Goal: Transaction & Acquisition: Purchase product/service

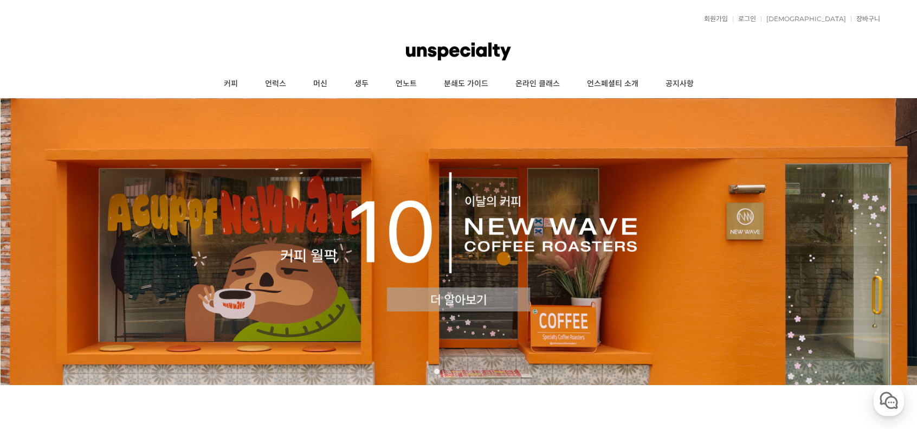
click at [802, 24] on div "회원가입 로그인 주문조회 장바구니 최근본상품 고객센터 공지사항 상품 후기 상품 Q&A 월피커 게시판" at bounding box center [459, 18] width 844 height 27
click at [756, 17] on link "로그인" at bounding box center [744, 19] width 23 height 7
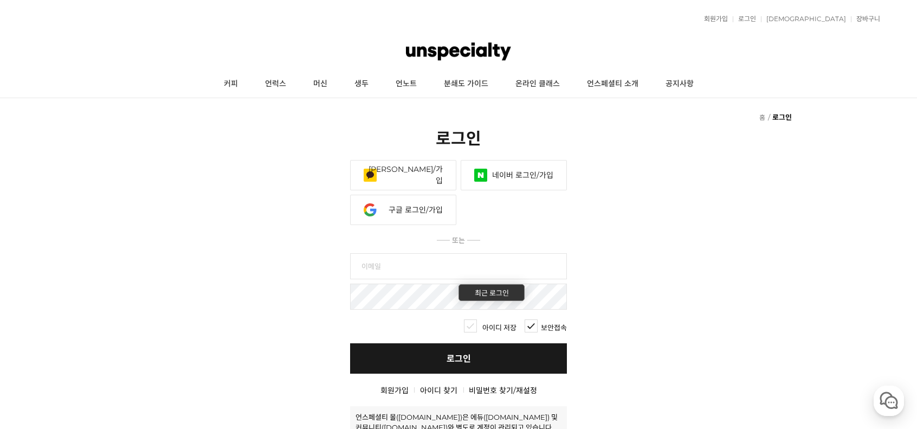
type input "[EMAIL_ADDRESS][DOMAIN_NAME]"
click at [467, 359] on link "로그인" at bounding box center [458, 358] width 217 height 30
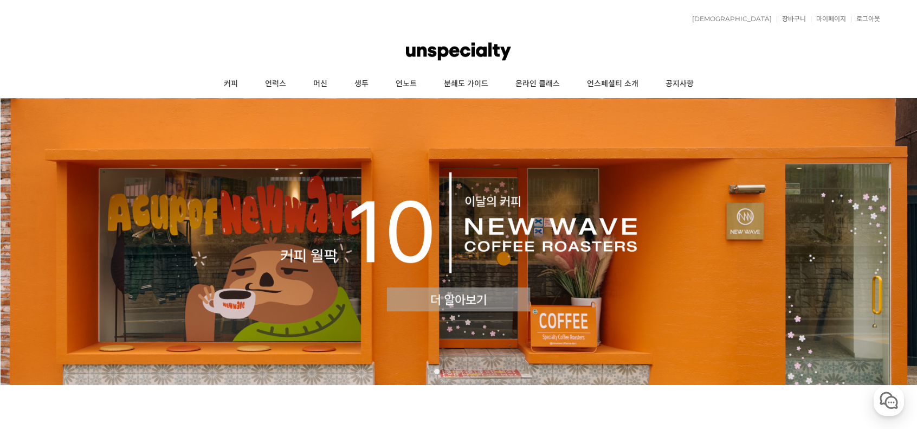
click at [428, 301] on img at bounding box center [458, 241] width 917 height 287
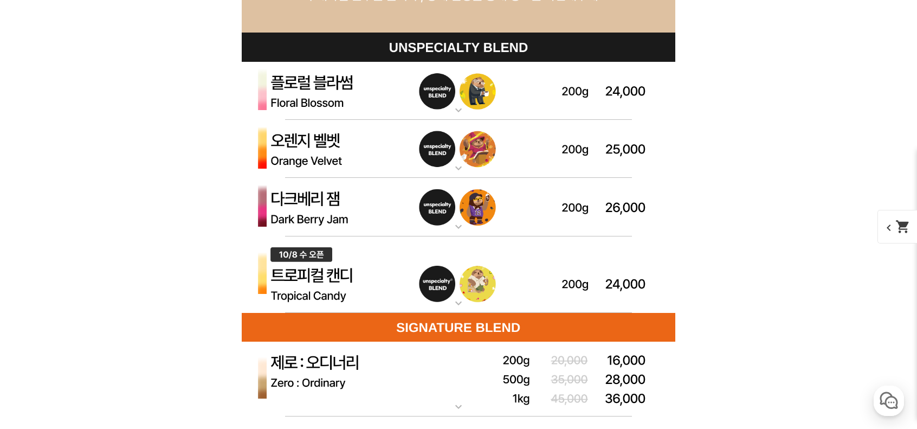
scroll to position [3133, 0]
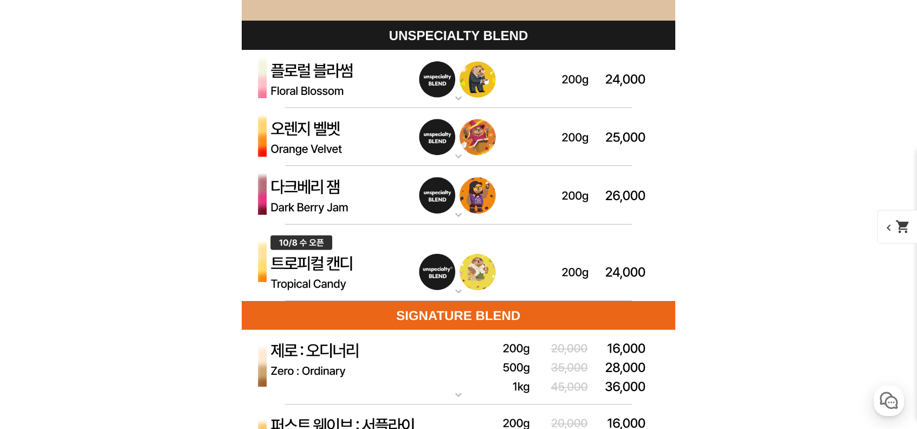
click at [407, 221] on img at bounding box center [458, 195] width 433 height 59
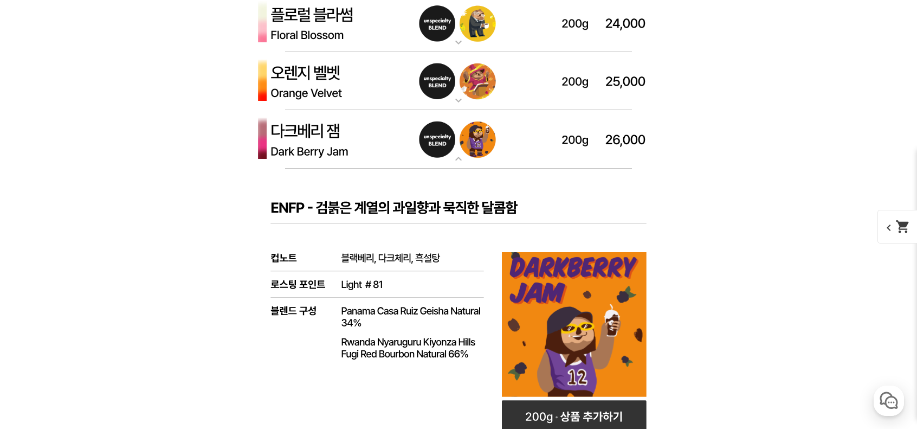
scroll to position [3187, 0]
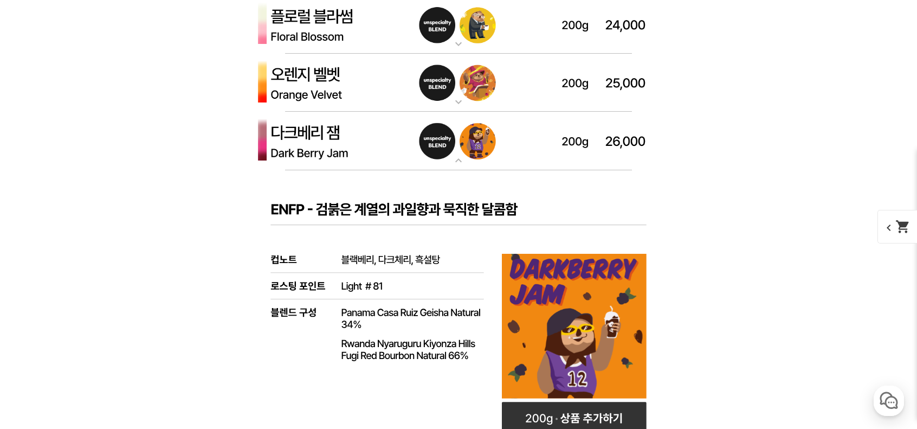
click at [471, 144] on img at bounding box center [458, 141] width 433 height 59
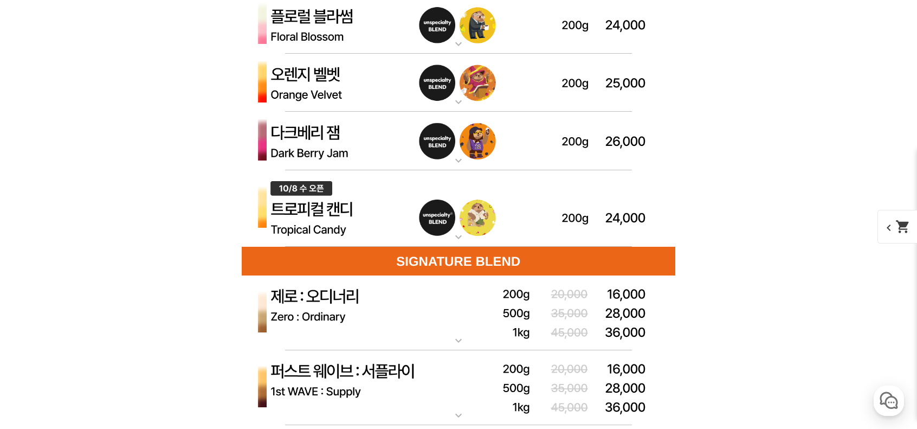
click at [430, 225] on img at bounding box center [458, 208] width 433 height 77
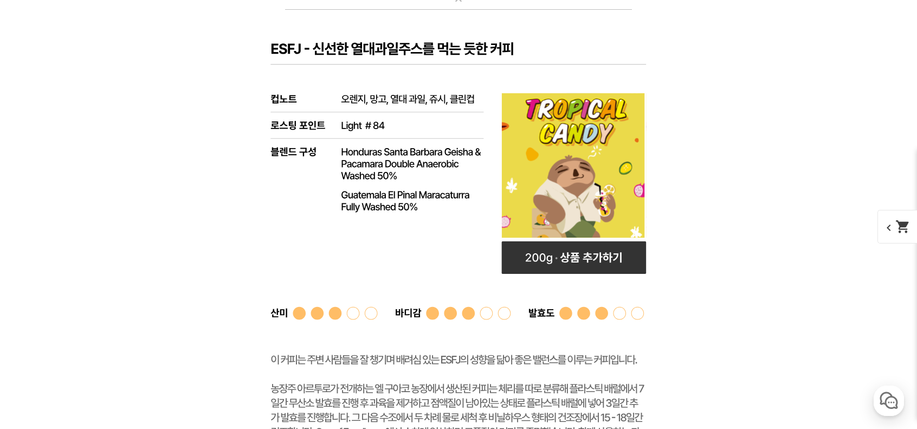
scroll to position [3295, 0]
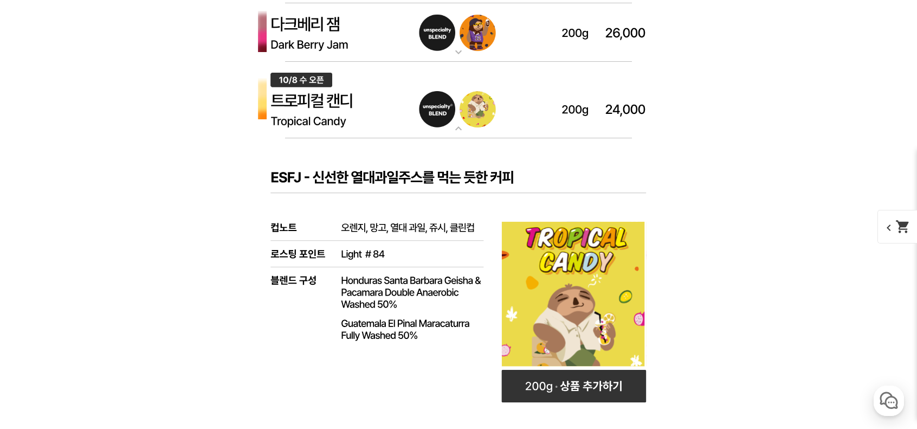
click at [474, 112] on img at bounding box center [458, 100] width 433 height 77
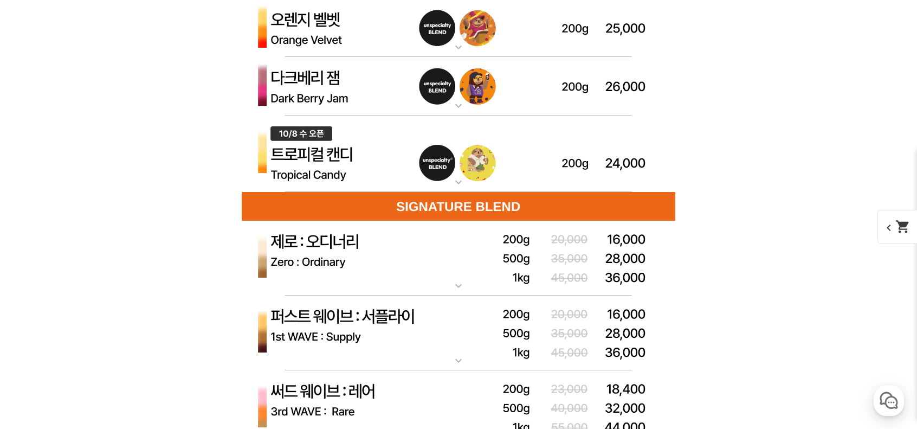
scroll to position [3241, 0]
click at [493, 85] on img at bounding box center [458, 86] width 433 height 59
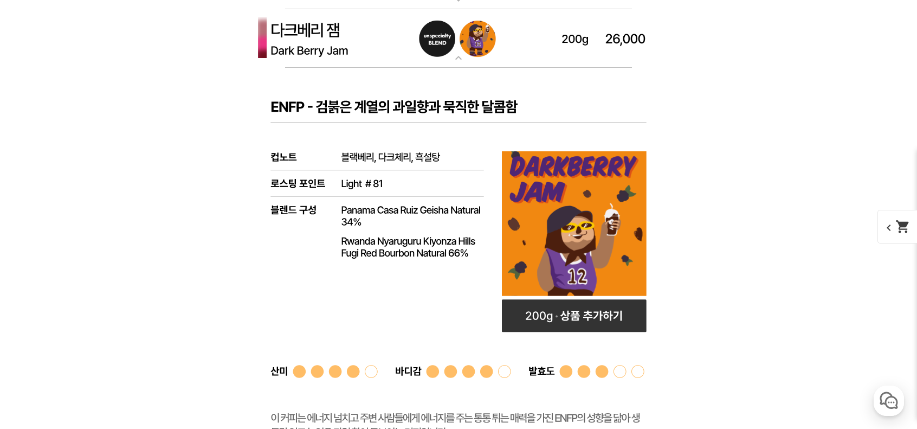
scroll to position [3133, 0]
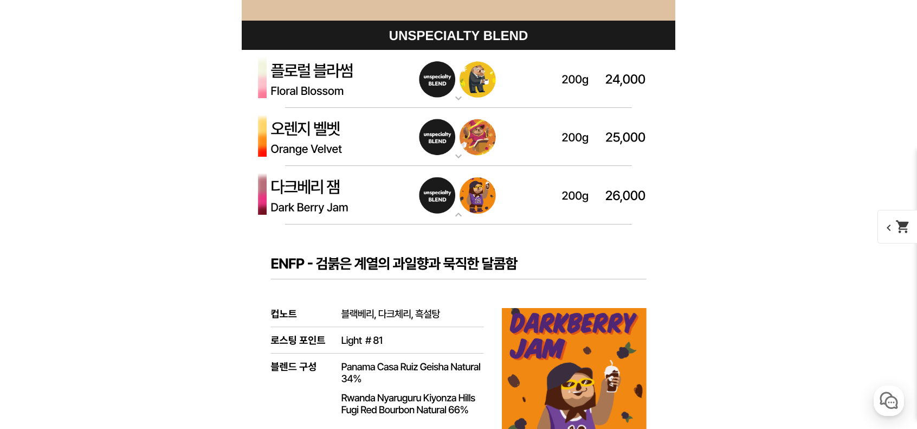
drag, startPoint x: 497, startPoint y: 203, endPoint x: 499, endPoint y: 182, distance: 20.7
click at [496, 202] on img at bounding box center [458, 195] width 433 height 59
click at [505, 136] on img at bounding box center [458, 137] width 433 height 59
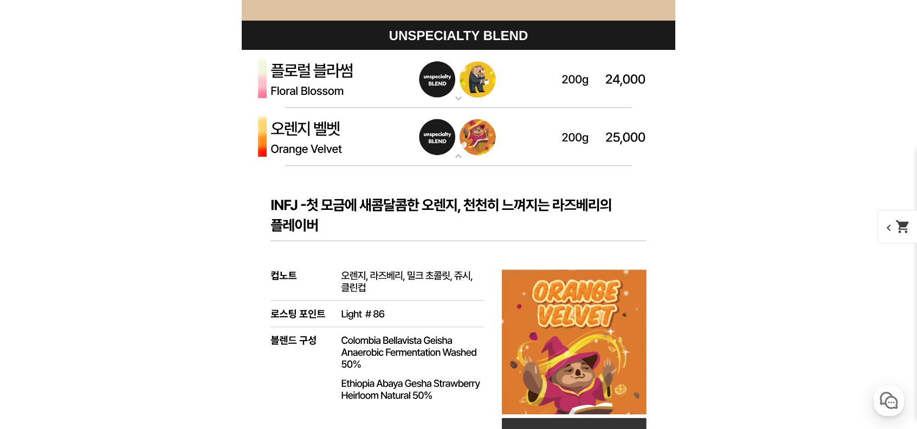
click at [481, 101] on img at bounding box center [458, 79] width 433 height 59
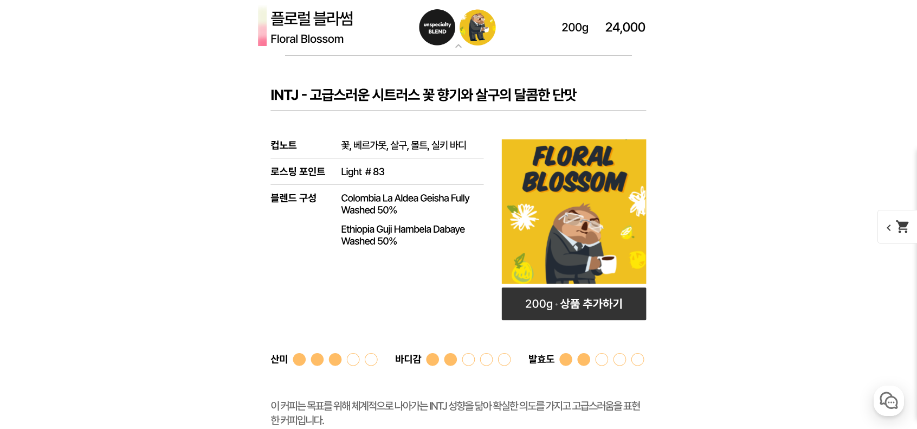
scroll to position [3187, 0]
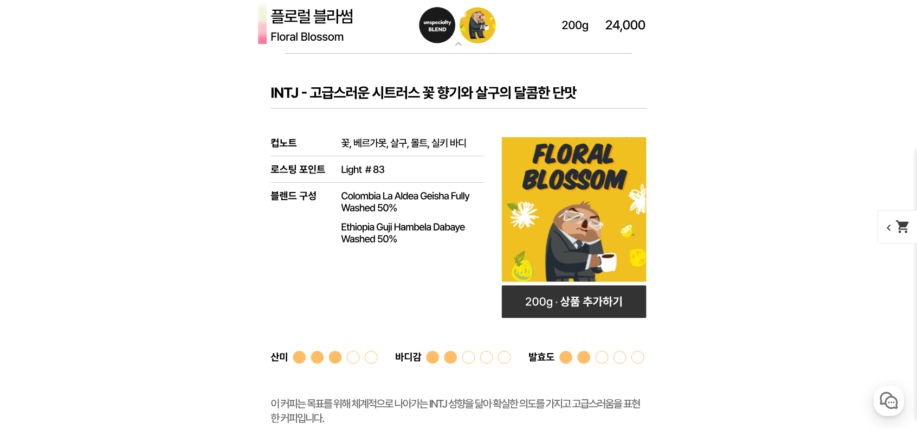
click at [530, 33] on img at bounding box center [458, 25] width 433 height 59
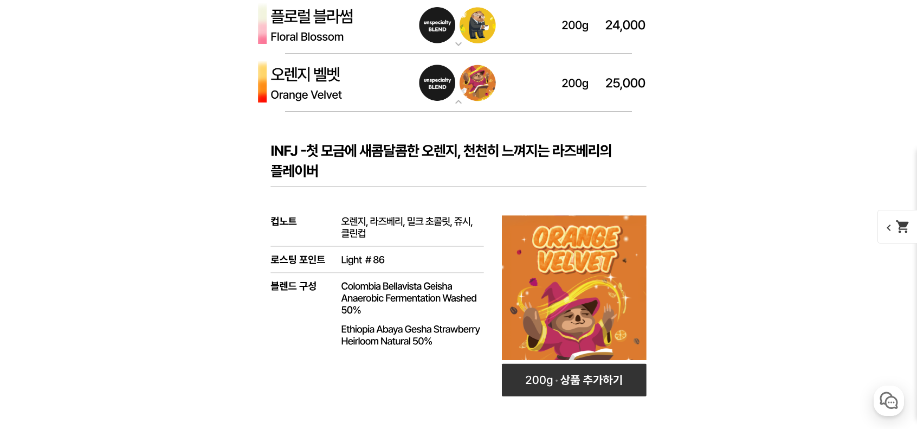
click at [522, 88] on img at bounding box center [458, 83] width 433 height 59
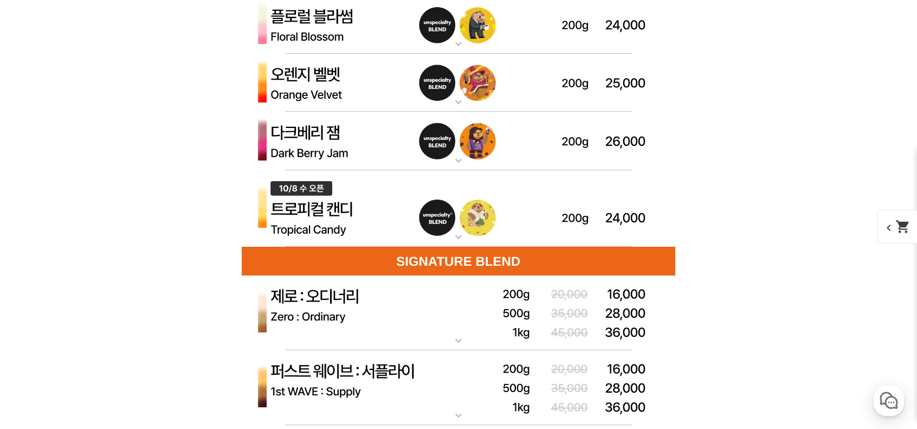
click at [533, 35] on img at bounding box center [458, 25] width 433 height 59
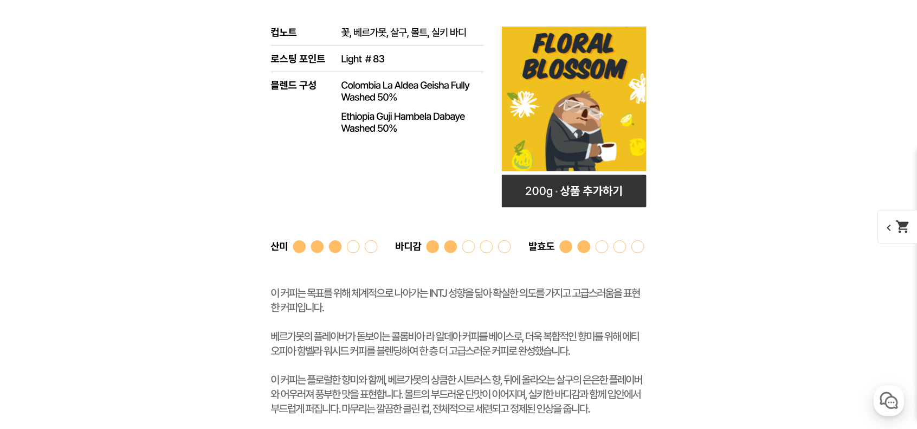
scroll to position [3349, 0]
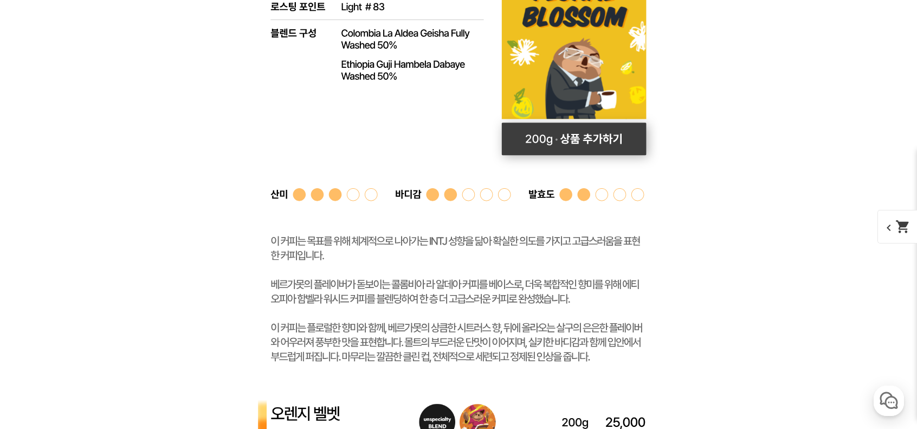
click at [585, 147] on rect at bounding box center [574, 138] width 145 height 33
select select "플로럴 블라썸 (언스페셜티 블렌드)"
select select "200g"
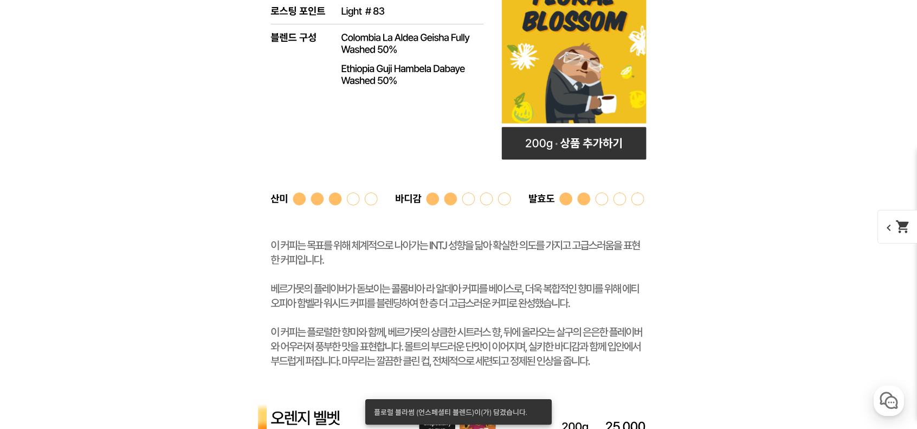
scroll to position [3079, 0]
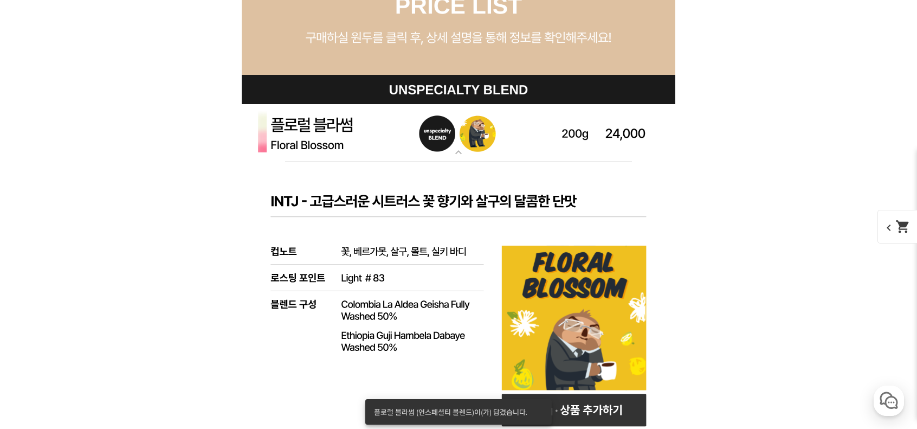
click at [507, 135] on img at bounding box center [458, 133] width 433 height 59
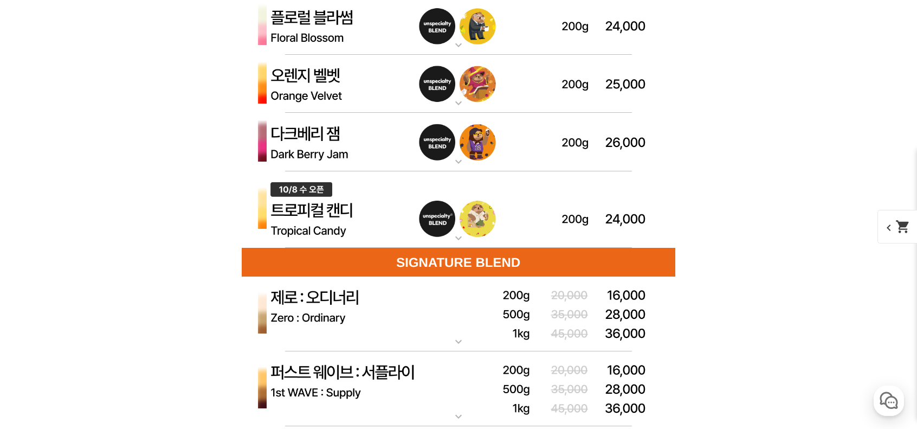
scroll to position [3187, 0]
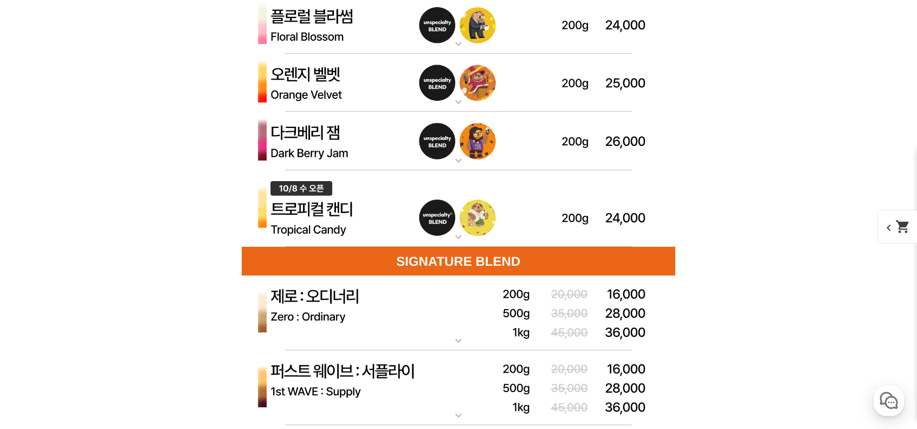
click at [391, 152] on img at bounding box center [458, 141] width 433 height 59
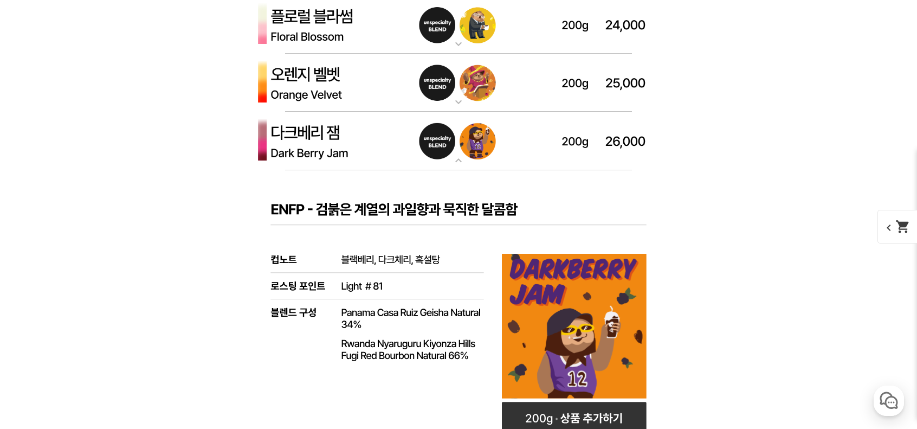
click at [413, 83] on img at bounding box center [458, 83] width 433 height 59
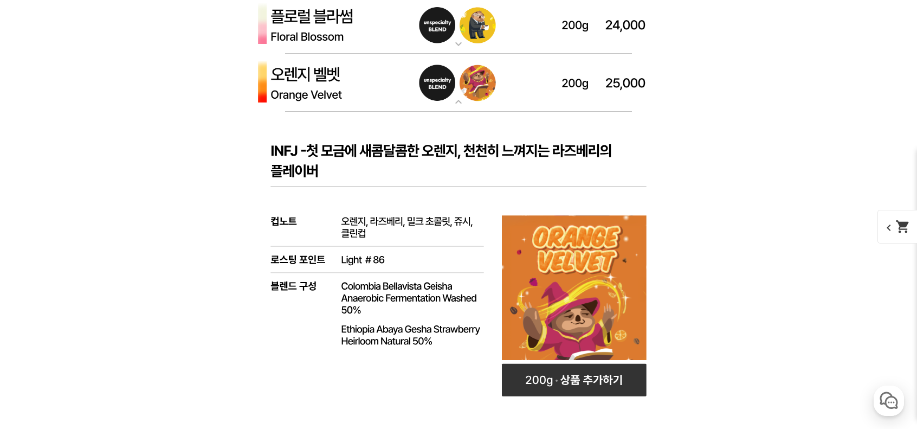
click at [433, 94] on img at bounding box center [458, 83] width 433 height 59
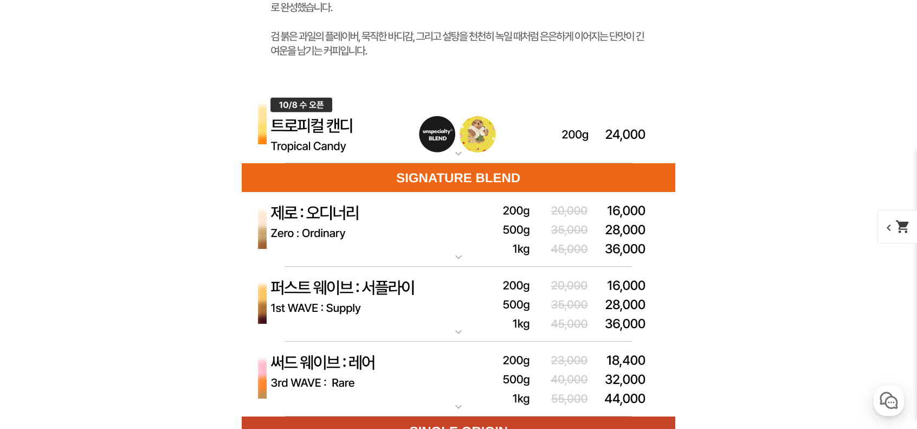
scroll to position [3783, 0]
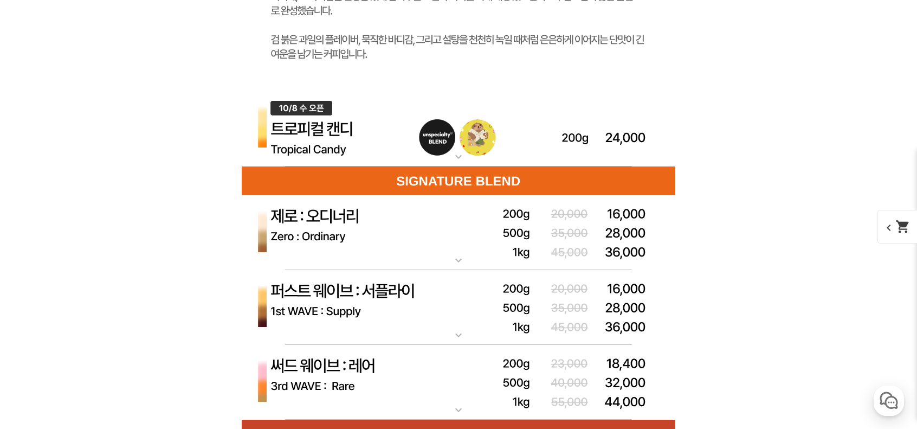
click at [399, 122] on img at bounding box center [458, 128] width 433 height 77
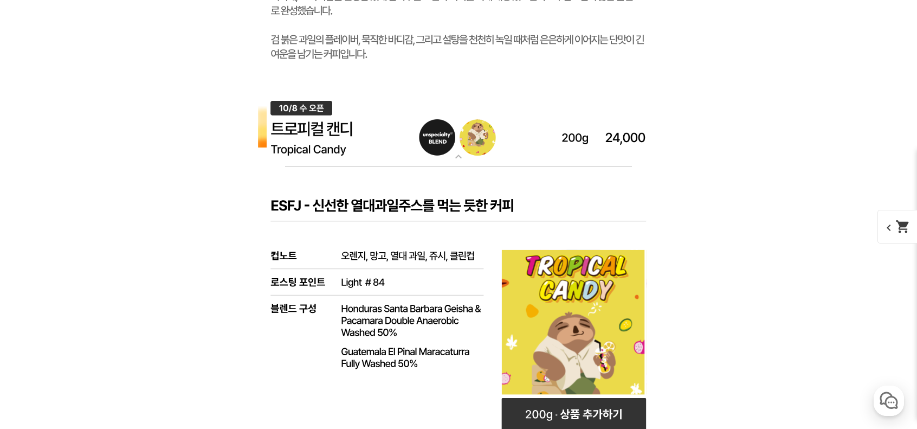
click at [397, 122] on img at bounding box center [458, 128] width 433 height 77
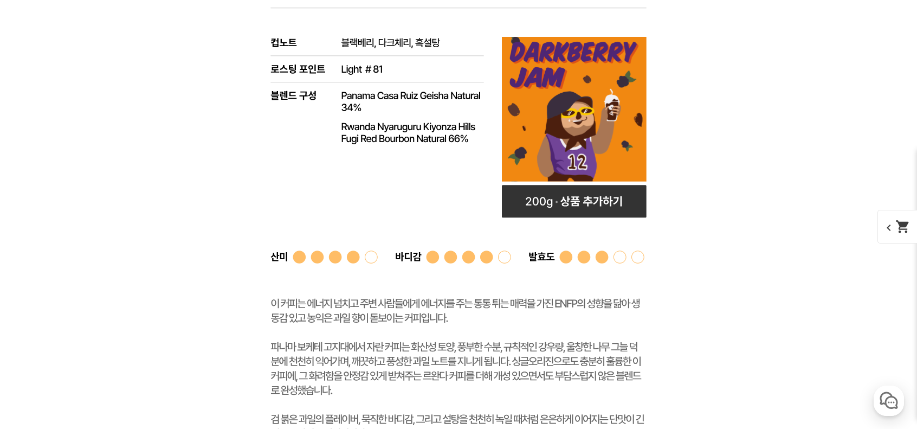
scroll to position [3187, 0]
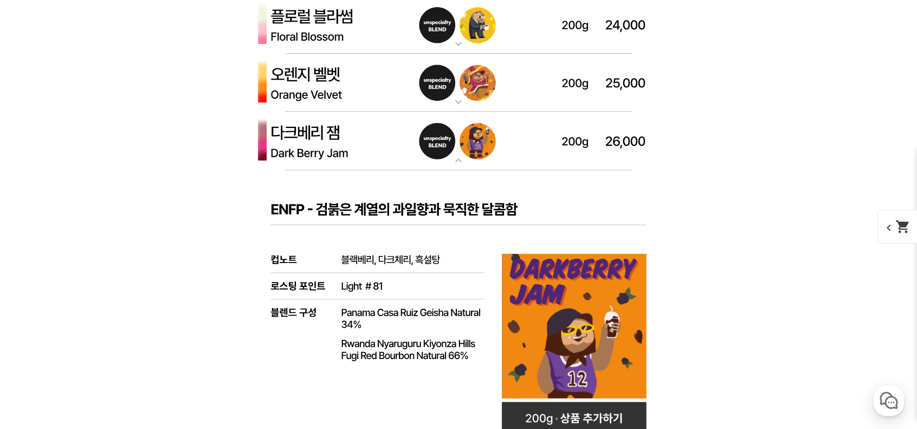
click at [426, 135] on img at bounding box center [458, 141] width 433 height 59
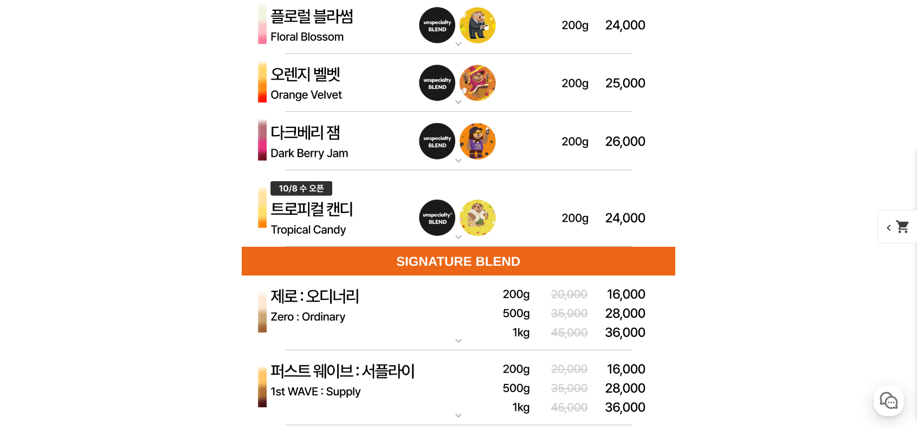
click at [393, 204] on img at bounding box center [458, 208] width 433 height 77
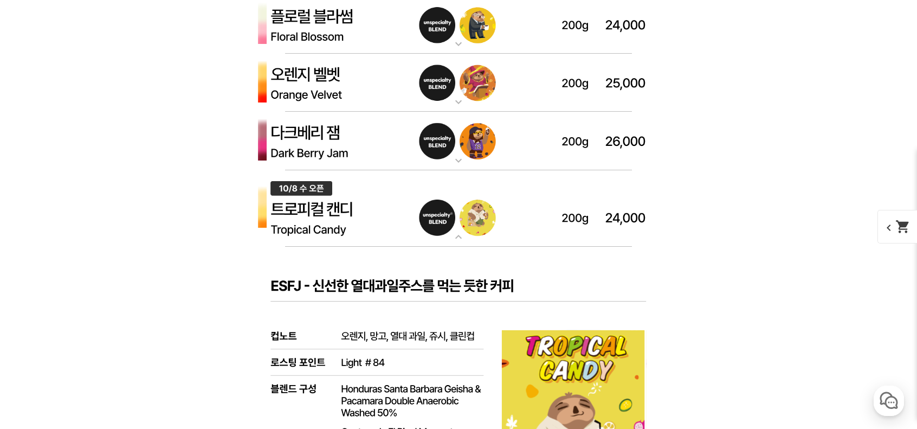
click at [400, 193] on img at bounding box center [458, 208] width 433 height 77
click at [435, 148] on img at bounding box center [458, 141] width 433 height 59
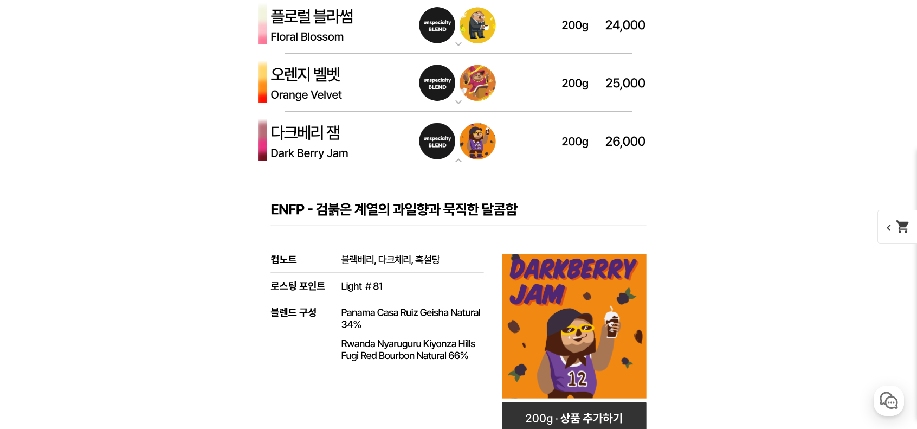
scroll to position [3458, 0]
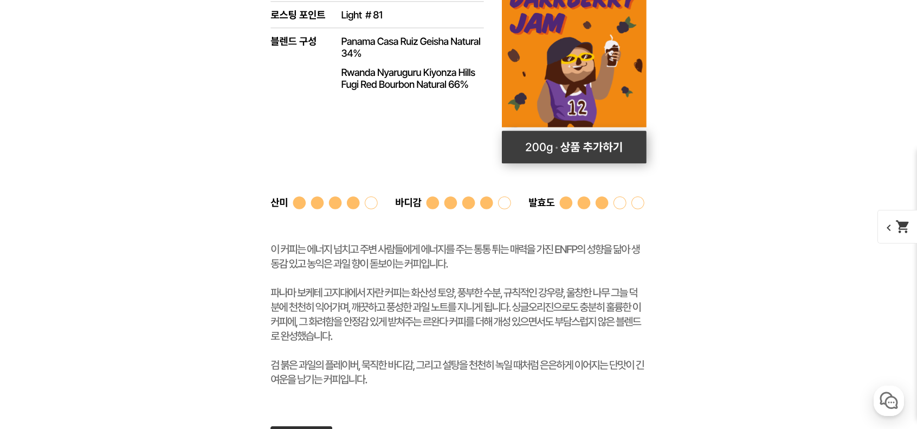
click at [588, 155] on rect at bounding box center [574, 147] width 145 height 33
select select "다크베리 잼 (언스페셜티 블렌드)"
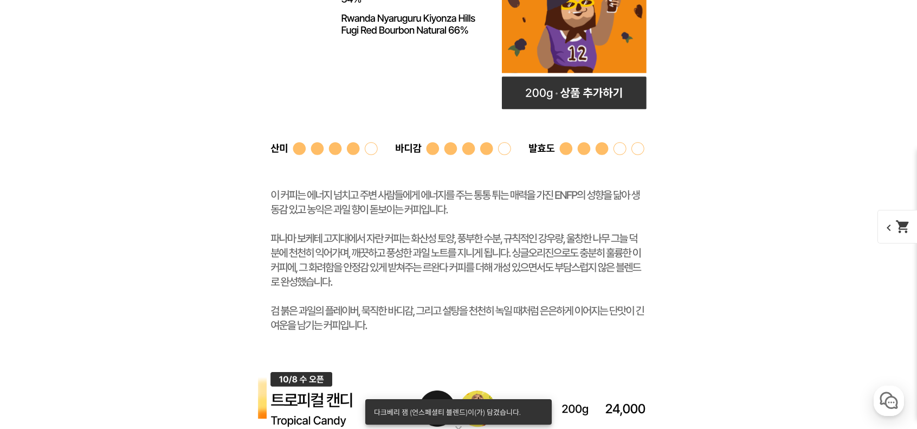
scroll to position [3187, 0]
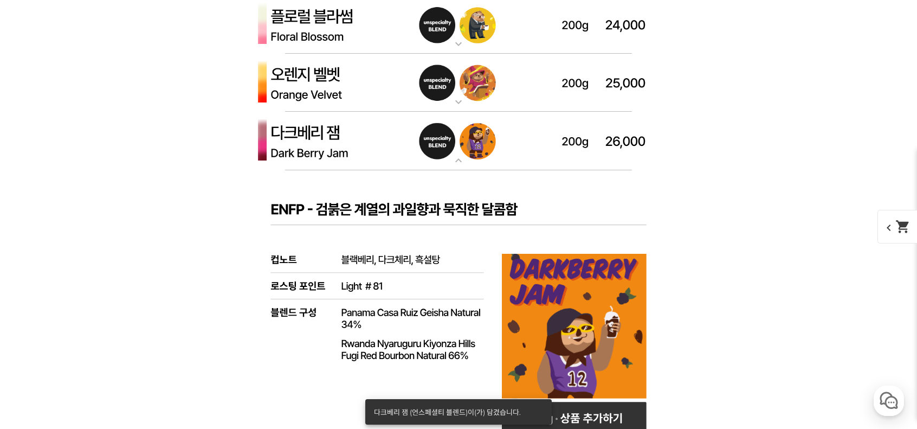
click at [499, 150] on img at bounding box center [458, 141] width 433 height 59
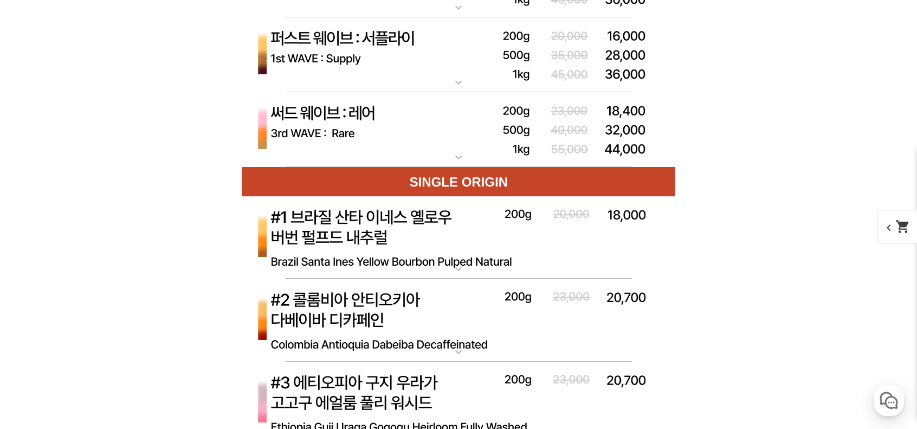
scroll to position [3713, 0]
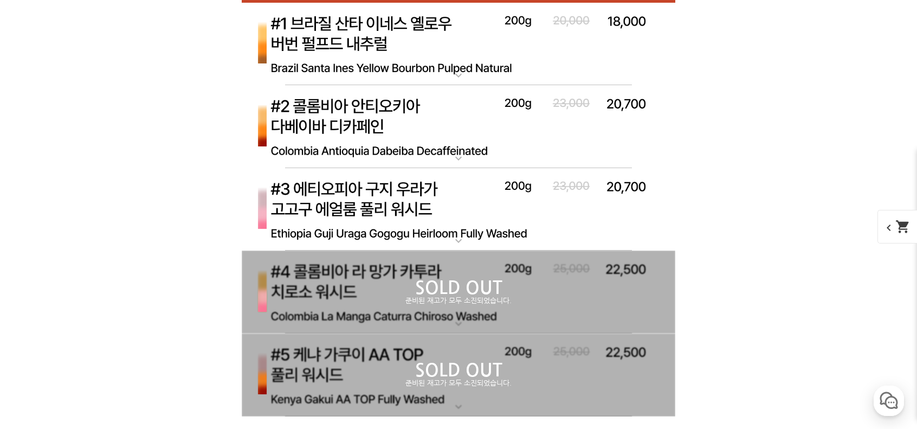
click at [415, 197] on img at bounding box center [458, 209] width 433 height 83
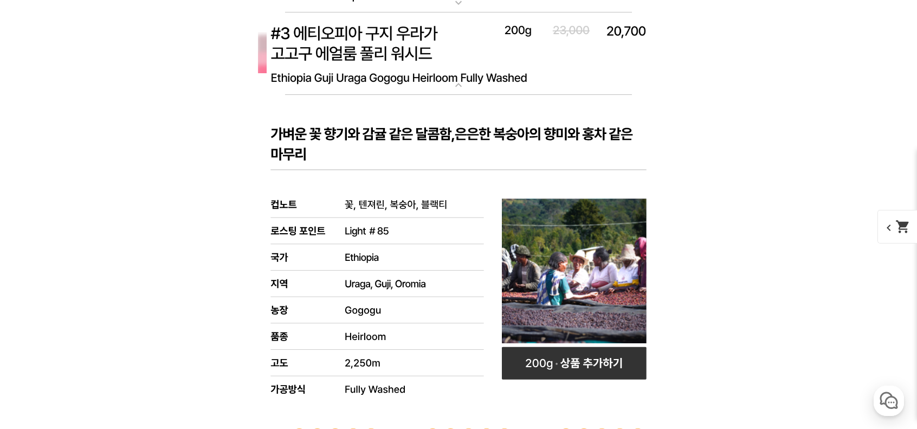
scroll to position [3821, 0]
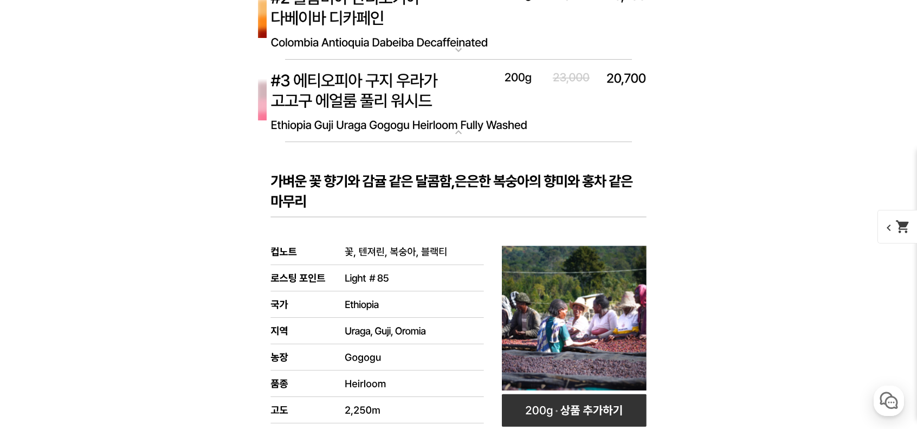
click at [488, 123] on img at bounding box center [458, 101] width 433 height 83
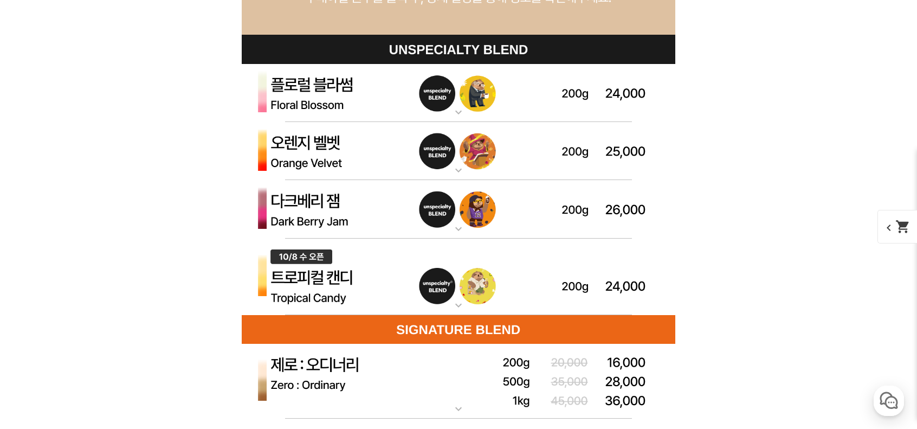
scroll to position [3117, 0]
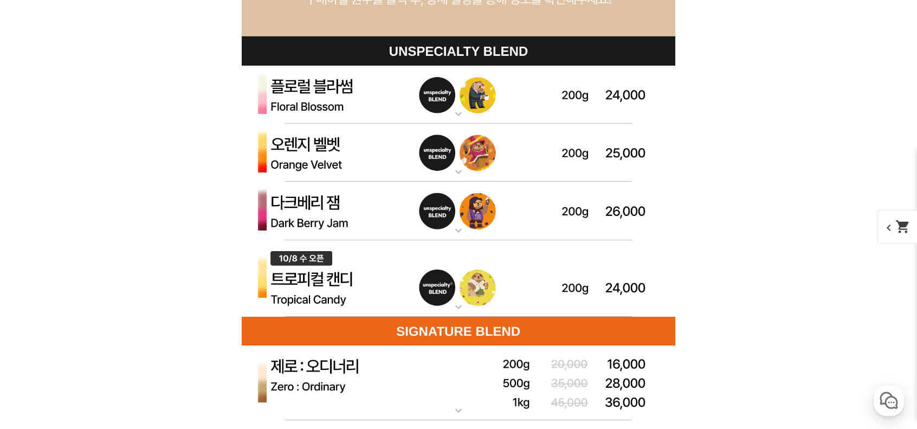
click at [515, 74] on p "플로럴 블라썸 (언스페셜티 블렌드)" at bounding box center [458, 70] width 433 height 9
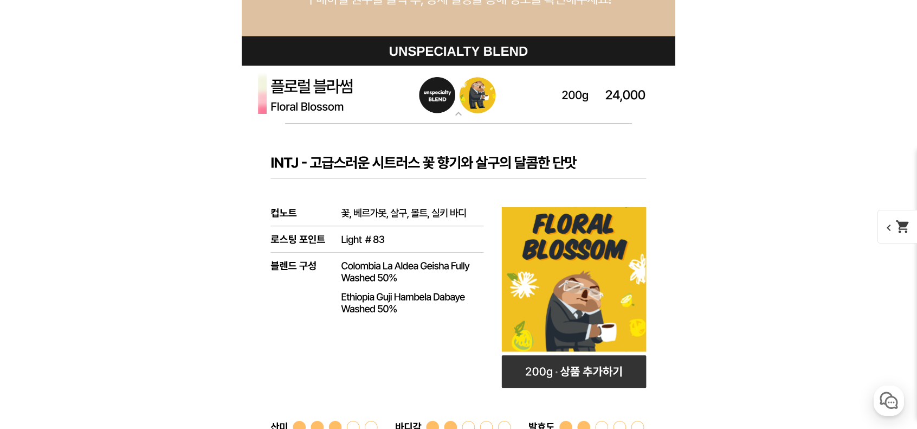
click at [517, 84] on img at bounding box center [458, 95] width 433 height 59
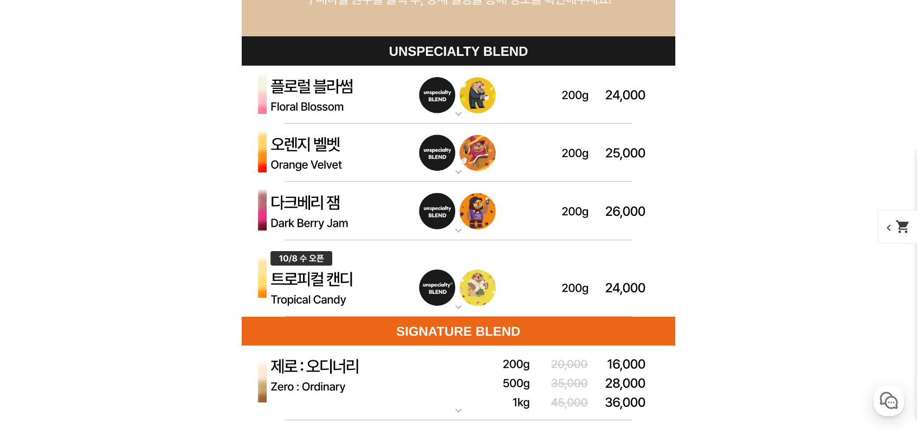
click at [538, 137] on img at bounding box center [458, 153] width 433 height 59
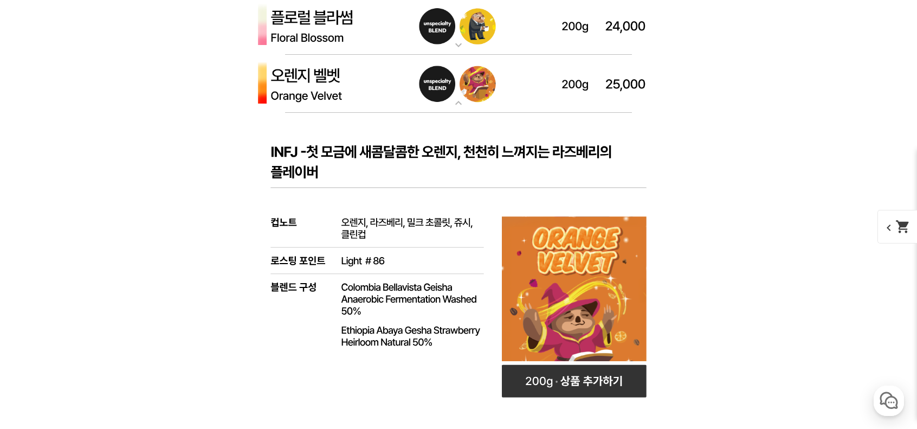
scroll to position [3171, 0]
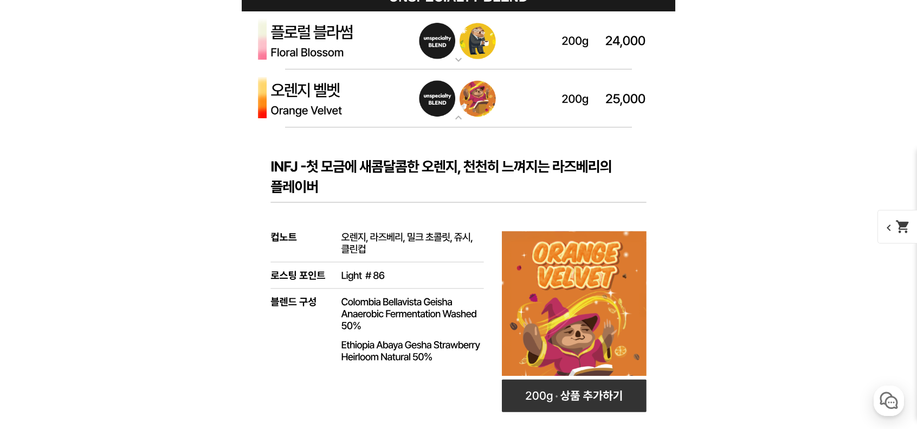
click at [529, 103] on img at bounding box center [458, 98] width 433 height 59
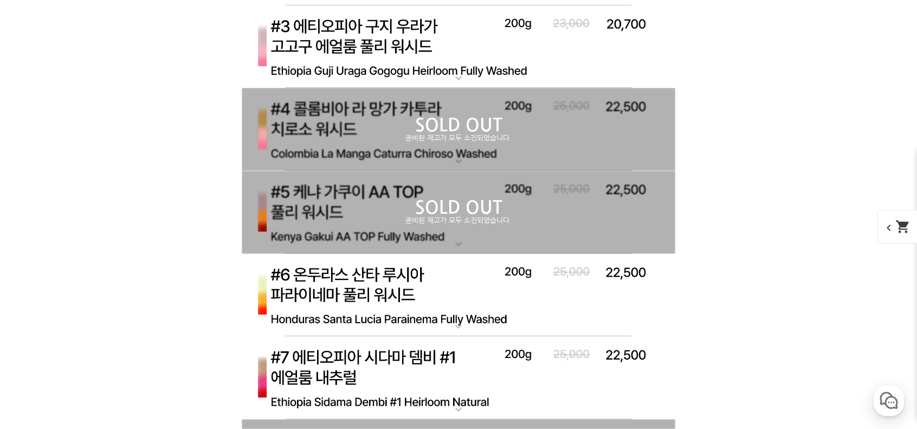
scroll to position [3713, 0]
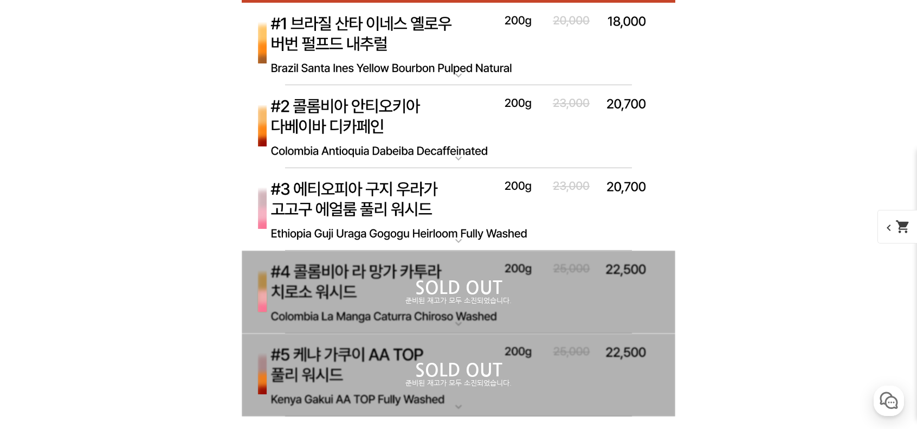
click at [602, 209] on img at bounding box center [458, 209] width 433 height 83
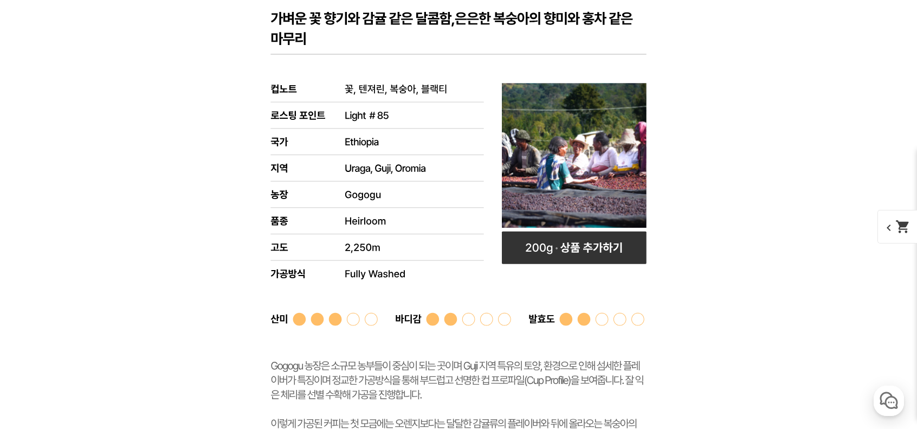
scroll to position [3767, 0]
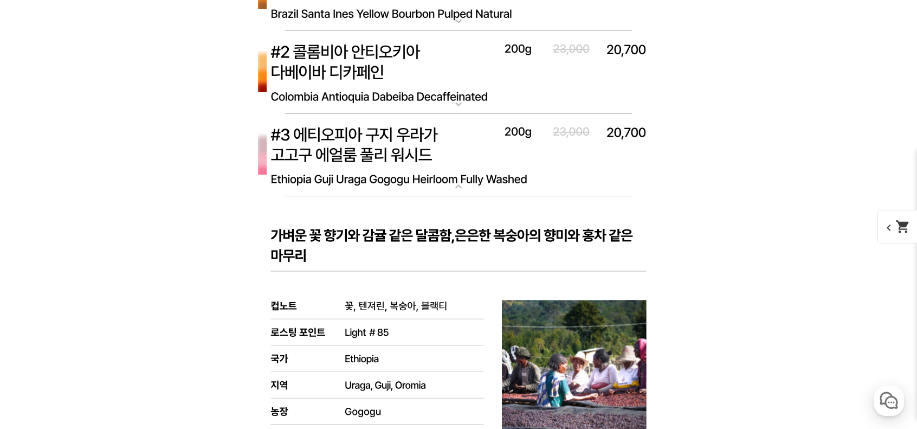
click at [562, 168] on img at bounding box center [458, 155] width 433 height 83
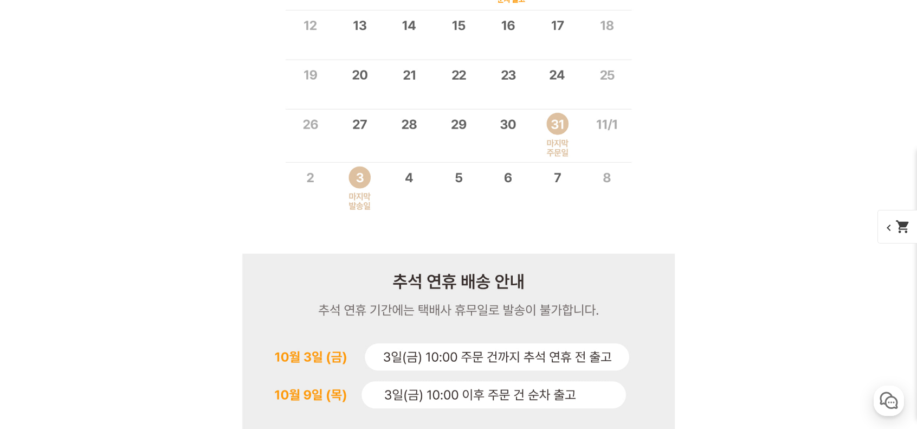
scroll to position [0, 0]
